Goal: Task Accomplishment & Management: Use online tool/utility

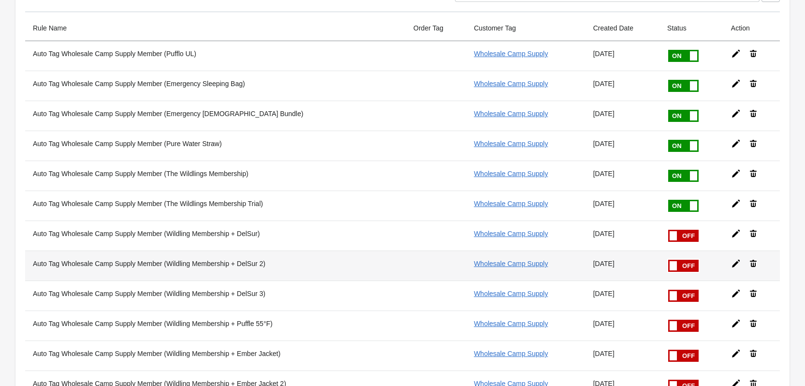
scroll to position [48, 0]
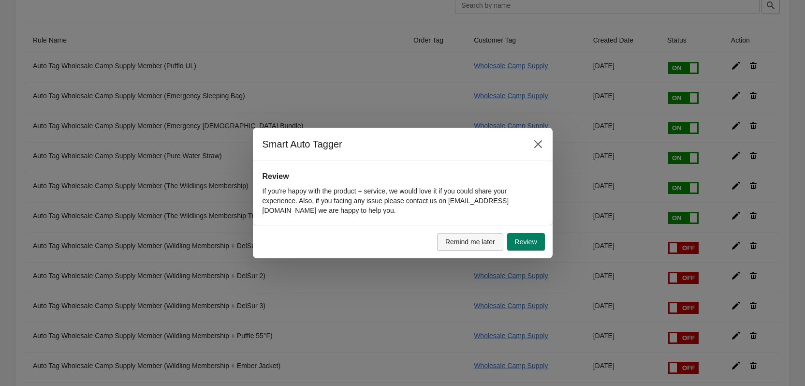
click at [460, 240] on span "Remind me later" at bounding box center [470, 242] width 50 height 8
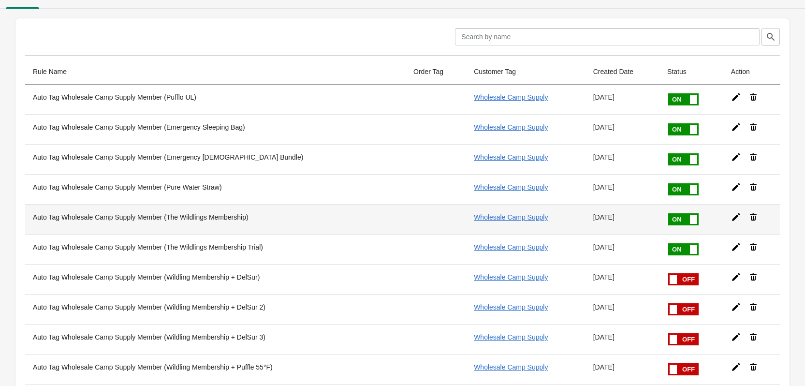
scroll to position [0, 0]
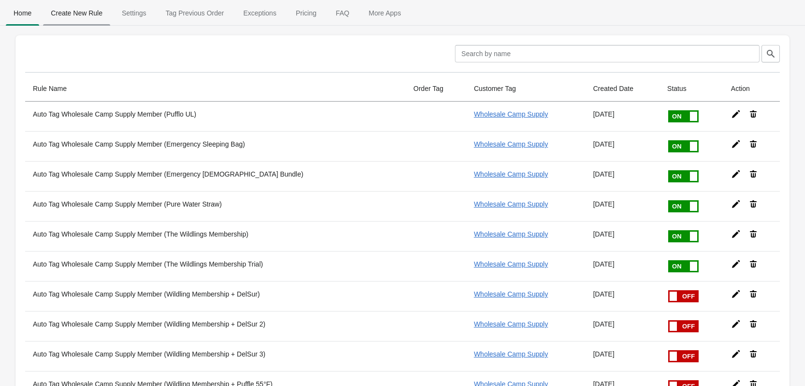
click at [88, 17] on span "Create New Rule" at bounding box center [76, 12] width 67 height 17
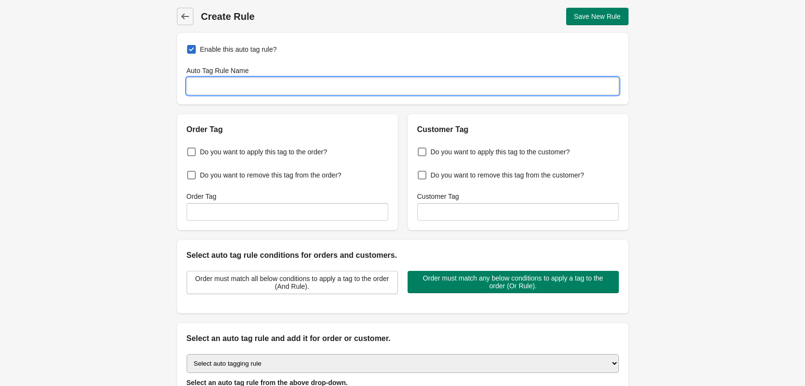
click at [348, 86] on input "Auto Tag Rule Name" at bounding box center [403, 85] width 432 height 17
drag, startPoint x: 221, startPoint y: 87, endPoint x: 437, endPoint y: 95, distance: 215.8
click at [437, 95] on div "Enable this auto tag rule? Auto Tag Rule Name Auto Tag Wholesale Camp Supply Me…" at bounding box center [403, 69] width 452 height 72
type input "Auto Tag The Wildling Membership Trial"
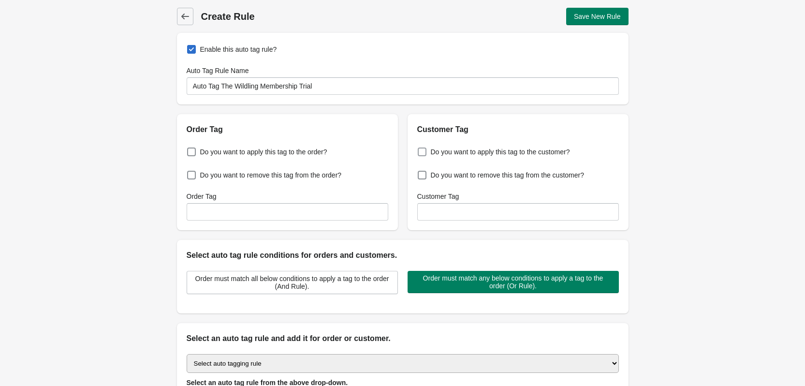
click at [426, 152] on span at bounding box center [422, 151] width 9 height 9
click at [420, 149] on input "Do you want to apply this tag to the customer?" at bounding box center [420, 149] width 0 height 0
checkbox input "true"
click at [452, 215] on input "Customer Tag" at bounding box center [518, 211] width 202 height 17
click at [468, 207] on input "Customer Tag" at bounding box center [518, 211] width 202 height 17
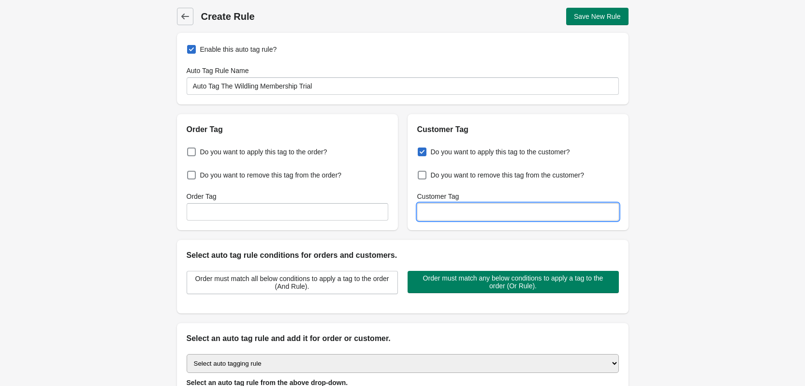
paste input "wildling-member-trial"
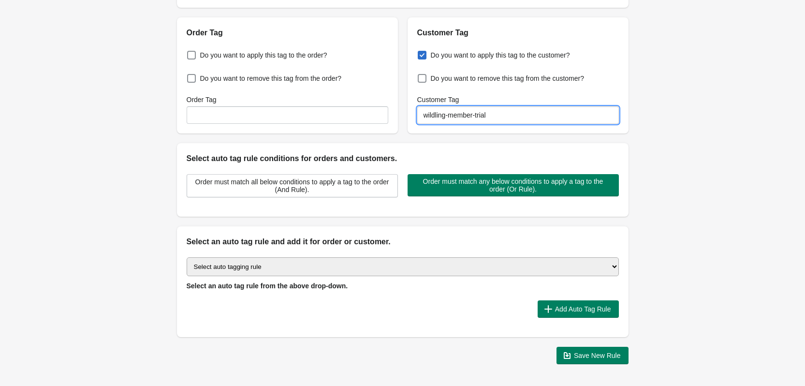
scroll to position [133, 0]
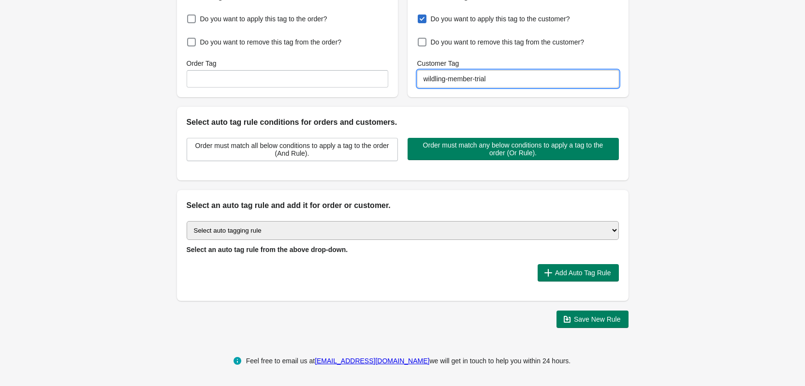
type input "wildling-member-trial"
click at [323, 234] on select "Select auto tagging rule Tag by order amount Tag based on the order count (Volu…" at bounding box center [403, 230] width 432 height 19
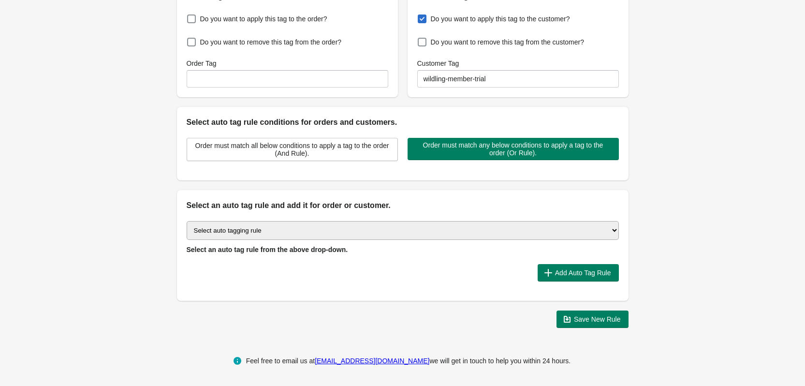
select select "23"
click at [187, 221] on select "Select auto tagging rule Tag by order amount Tag based on the order count (Volu…" at bounding box center [403, 230] width 432 height 19
click at [413, 265] on div at bounding box center [358, 272] width 343 height 17
click at [562, 274] on span "Add Auto Tag Rule" at bounding box center [583, 273] width 56 height 8
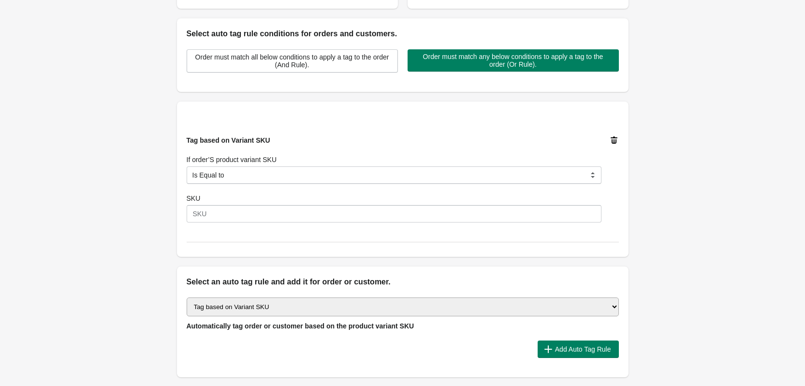
scroll to position [230, 0]
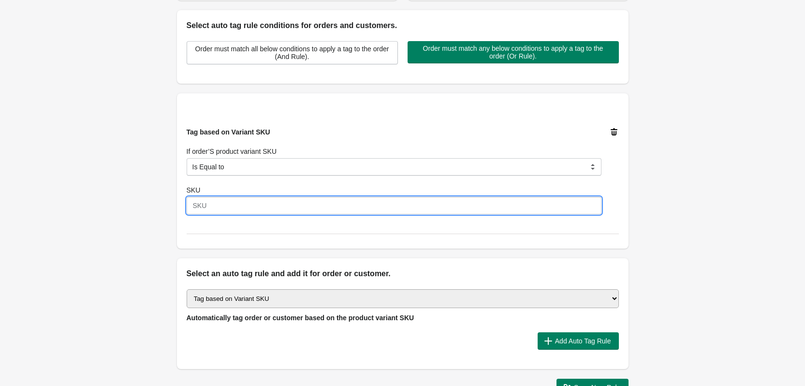
click at [240, 207] on input "SKU" at bounding box center [394, 205] width 415 height 17
paste input "WCSMEMBER001A"
type input "WCSMEMBER001A"
click at [303, 233] on div "Tag based on Variant SKU If order’S product variant SKU Is Equal to Contain Is …" at bounding box center [403, 171] width 432 height 126
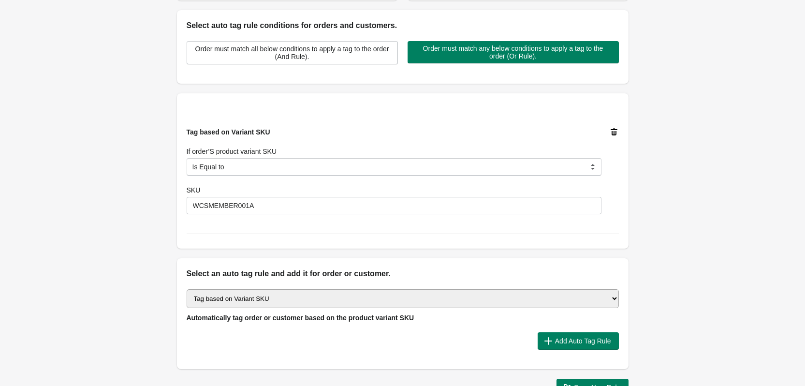
scroll to position [278, 0]
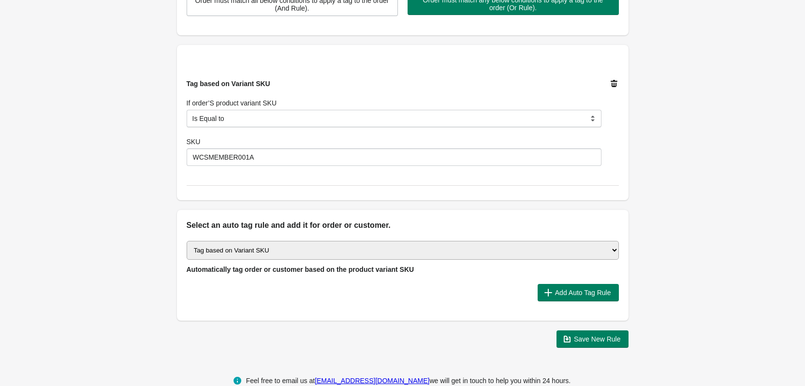
click at [380, 250] on select "Select auto tagging rule Tag by order amount Tag based on the order count (Volu…" at bounding box center [403, 250] width 432 height 19
select select "1"
click at [187, 241] on select "Select auto tagging rule Tag by order amount Tag based on the order count (Volu…" at bounding box center [403, 250] width 432 height 19
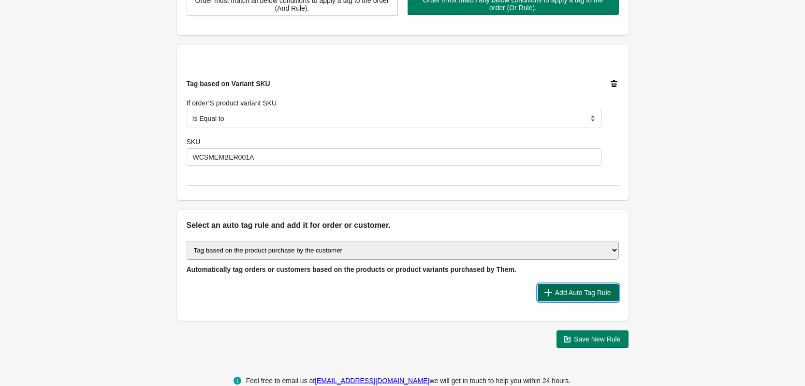
click at [556, 291] on span "Add Auto Tag Rule" at bounding box center [583, 293] width 56 height 8
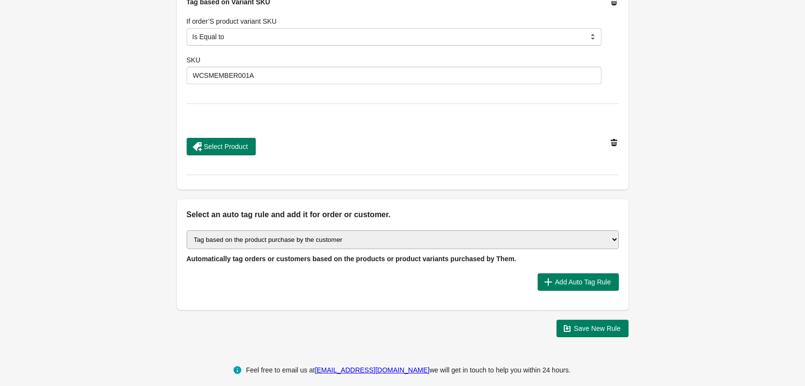
scroll to position [369, 0]
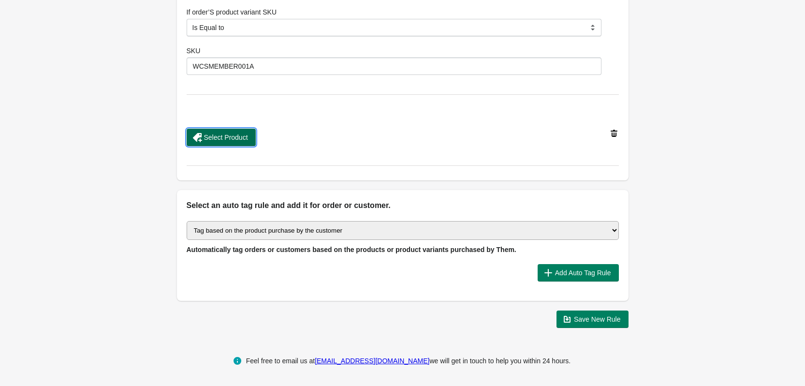
click at [239, 137] on span "Select Product" at bounding box center [226, 137] width 44 height 8
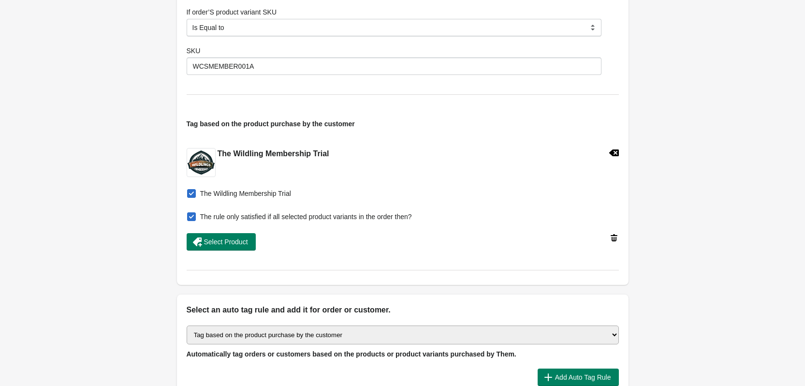
click at [191, 216] on span at bounding box center [191, 216] width 9 height 9
click at [190, 214] on input "The rule only satisfied if all selected product variants in the order then?" at bounding box center [189, 214] width 0 height 0
checkbox input "false"
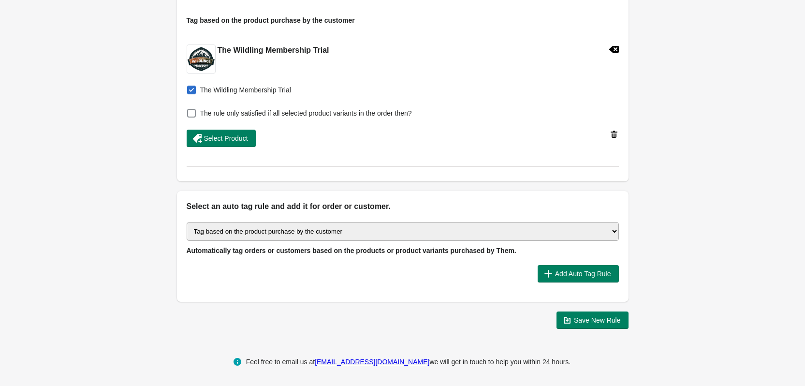
scroll to position [473, 0]
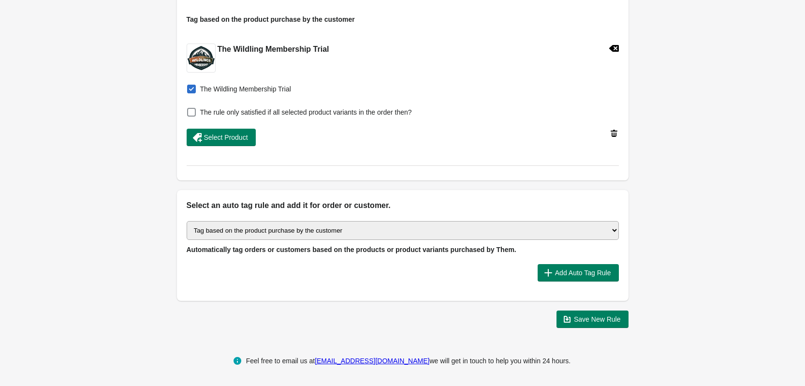
click at [362, 231] on select "Select auto tagging rule Tag by order amount Tag based on the order count (Volu…" at bounding box center [403, 230] width 432 height 19
click at [610, 229] on select "Select auto tagging rule Tag by order amount Tag based on the order count (Volu…" at bounding box center [403, 230] width 432 height 19
select select "-1"
click at [187, 221] on select "Select auto tagging rule Tag by order amount Tag based on the order count (Volu…" at bounding box center [403, 230] width 432 height 19
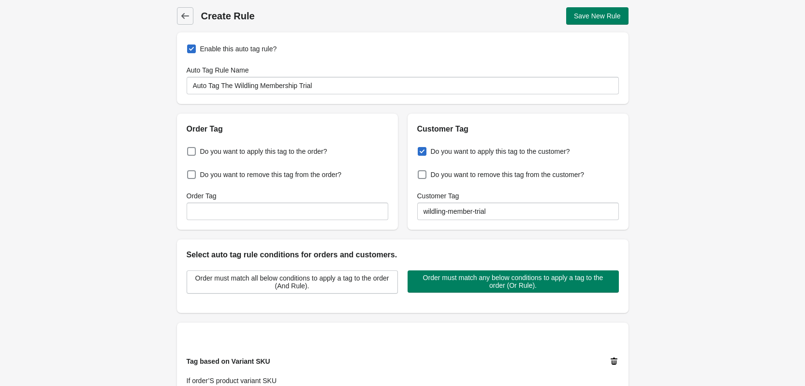
scroll to position [0, 0]
click at [593, 15] on span "Save New Rule" at bounding box center [597, 17] width 47 height 8
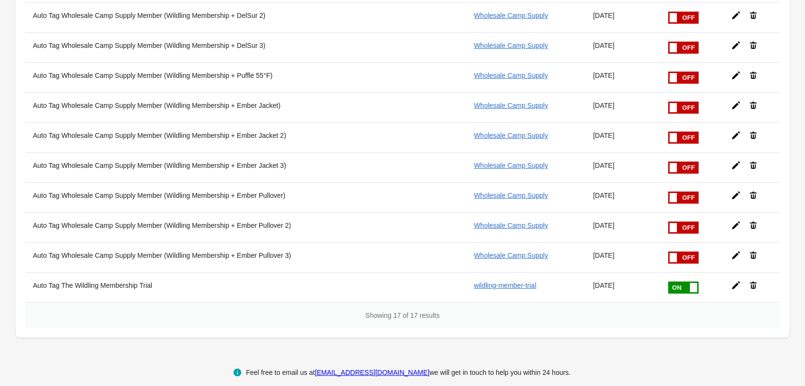
scroll to position [320, 0]
